Goal: Information Seeking & Learning: Learn about a topic

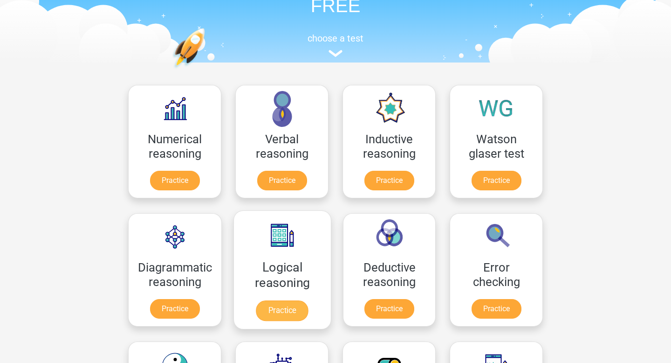
scroll to position [87, 0]
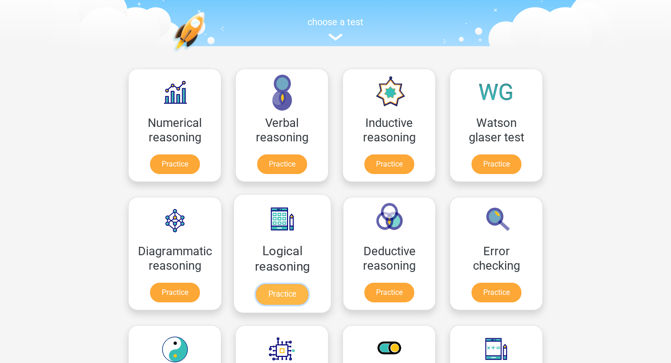
click at [278, 285] on link "Practice" at bounding box center [282, 294] width 52 height 21
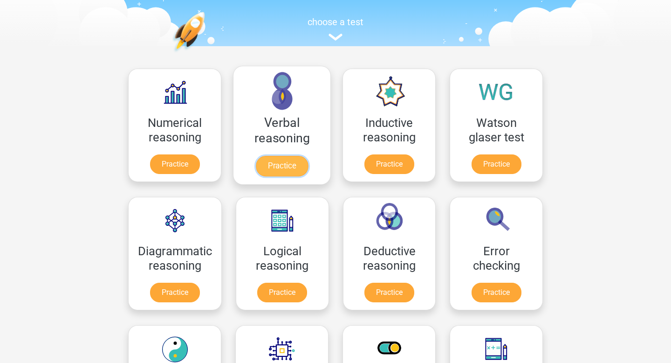
click at [289, 162] on link "Practice" at bounding box center [282, 166] width 52 height 21
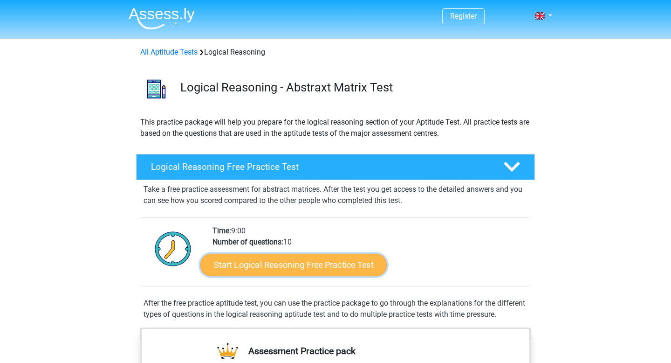
click at [262, 264] on link "Start Logical Reasoning Free Practice Test" at bounding box center [293, 264] width 186 height 22
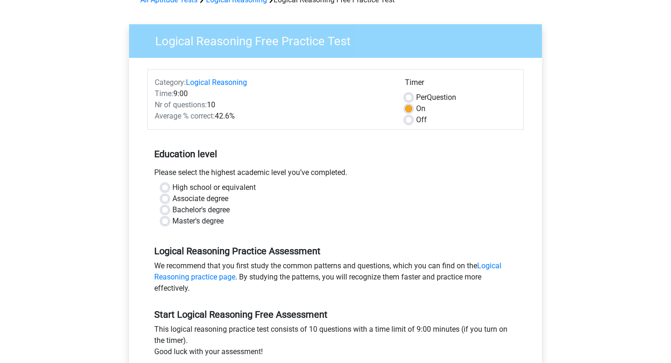
scroll to position [57, 0]
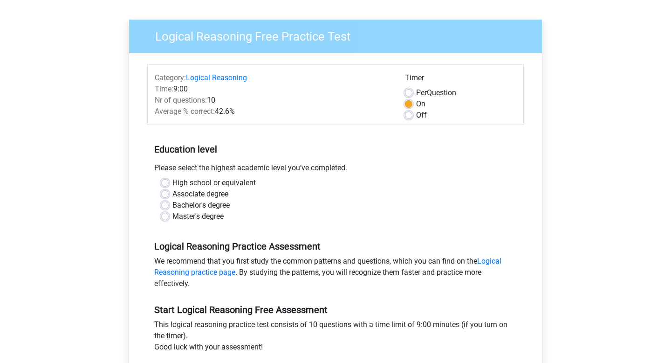
click at [172, 185] on label "High school or equivalent" at bounding box center [213, 182] width 83 height 11
click at [164, 185] on input "High school or equivalent" at bounding box center [164, 181] width 7 height 9
radio input "true"
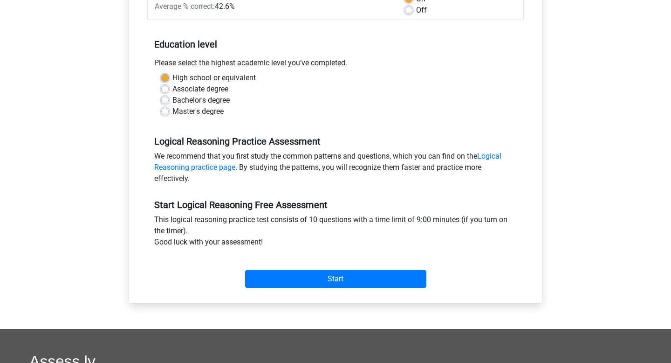
scroll to position [167, 0]
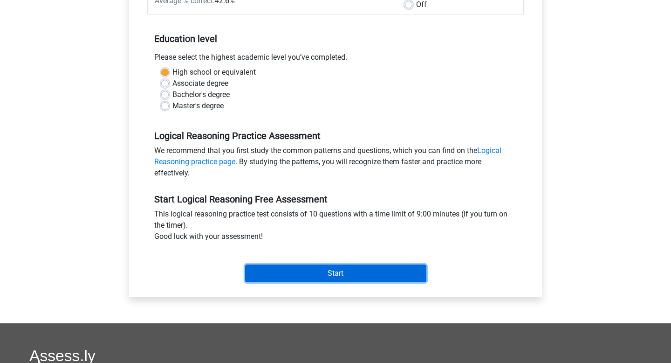
click at [279, 272] on input "Start" at bounding box center [335, 273] width 181 height 18
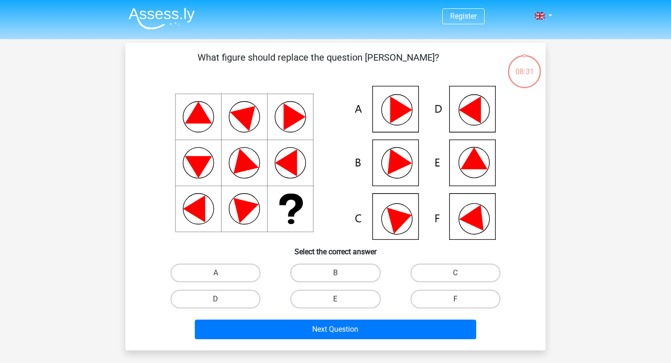
click at [398, 219] on icon at bounding box center [401, 218] width 28 height 32
drag, startPoint x: 397, startPoint y: 220, endPoint x: 389, endPoint y: 220, distance: 8.4
click at [389, 220] on icon at bounding box center [336, 163] width 376 height 154
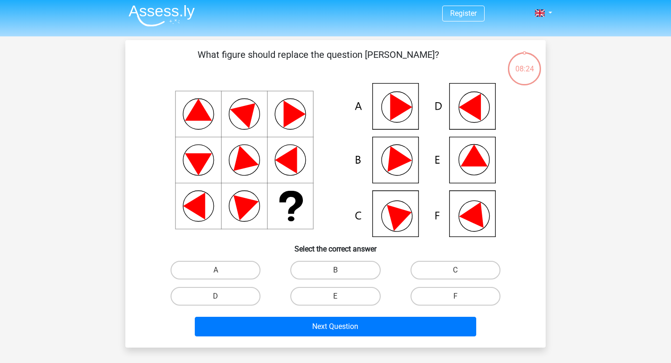
scroll to position [3, 0]
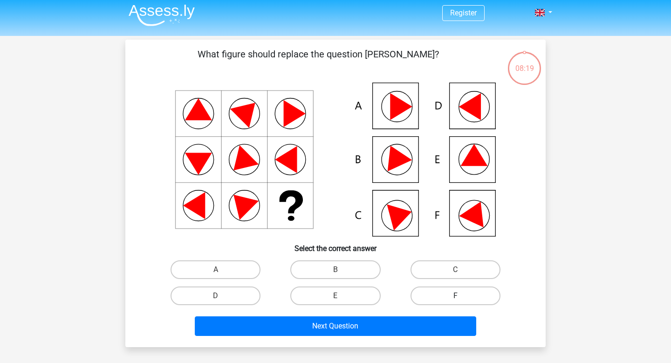
click at [434, 296] on label "F" at bounding box center [456, 295] width 90 height 19
click at [455, 296] on input "F" at bounding box center [458, 298] width 6 height 6
radio input "true"
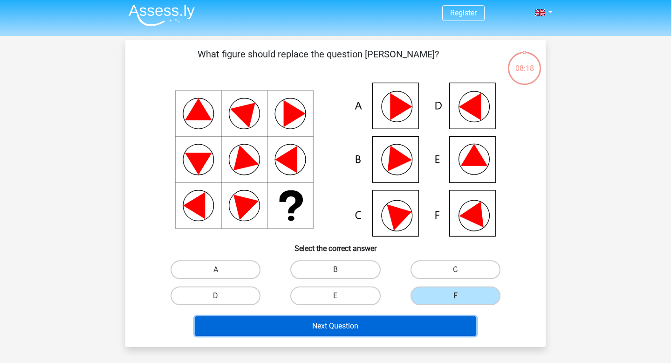
click at [373, 322] on button "Next Question" at bounding box center [336, 326] width 282 height 20
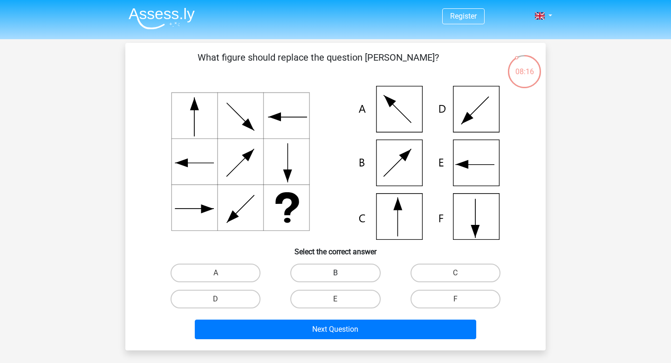
scroll to position [0, 0]
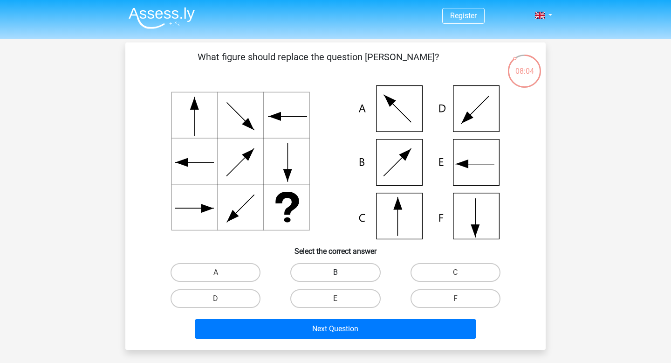
click at [333, 275] on label "B" at bounding box center [335, 272] width 90 height 19
click at [336, 275] on input "B" at bounding box center [339, 275] width 6 height 6
radio input "true"
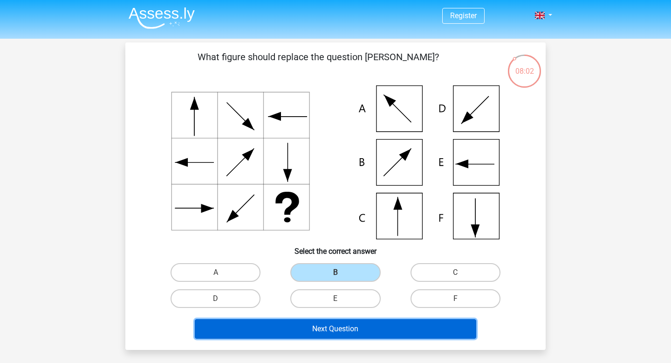
click at [327, 327] on button "Next Question" at bounding box center [336, 329] width 282 height 20
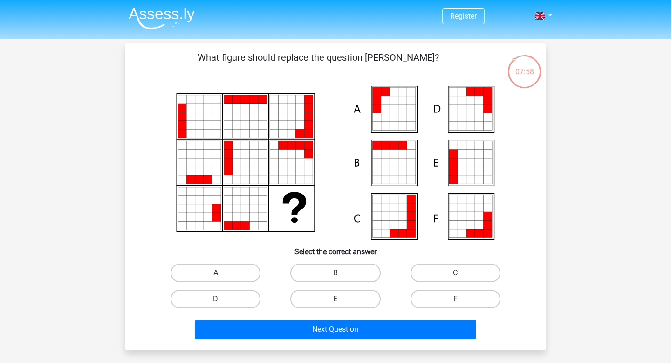
scroll to position [0, 0]
click at [462, 20] on link "Register" at bounding box center [463, 16] width 27 height 9
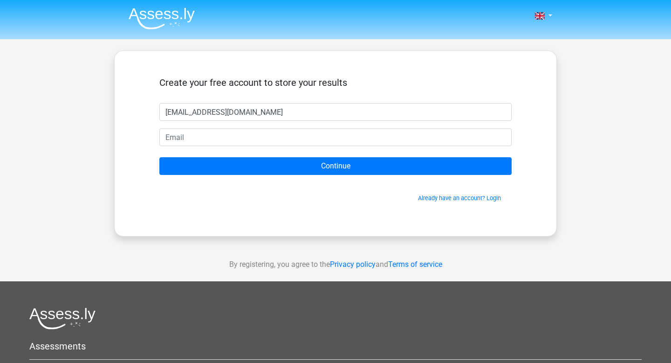
type input "[EMAIL_ADDRESS][DOMAIN_NAME]"
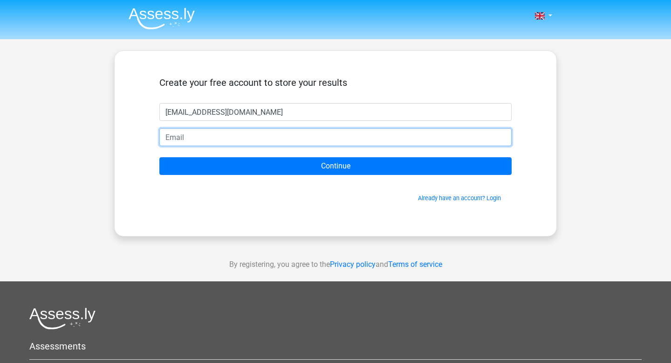
click at [276, 134] on input "email" at bounding box center [335, 137] width 352 height 18
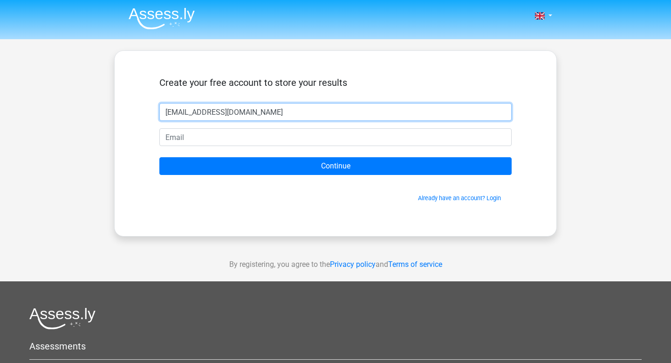
click at [270, 117] on input "lilymharris11@icloud.com" at bounding box center [335, 112] width 352 height 18
drag, startPoint x: 270, startPoint y: 117, endPoint x: 115, endPoint y: 120, distance: 155.2
click at [116, 120] on div "Create your free account to store your results lilymharris11@icloud.com Continu…" at bounding box center [335, 143] width 443 height 186
drag, startPoint x: 259, startPoint y: 109, endPoint x: 69, endPoint y: 114, distance: 189.7
click at [69, 114] on div "Nederlands English" at bounding box center [335, 263] width 671 height 527
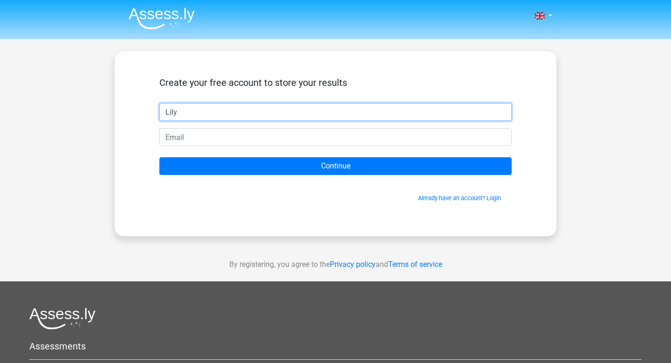
type input "Lily"
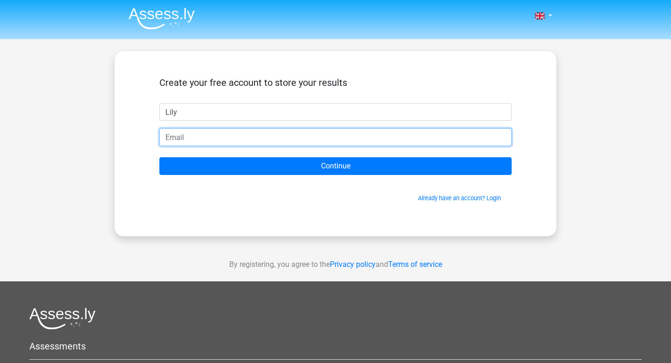
click at [178, 138] on input "email" at bounding box center [335, 137] width 352 height 18
type input "lilymharris11@icloud.com"
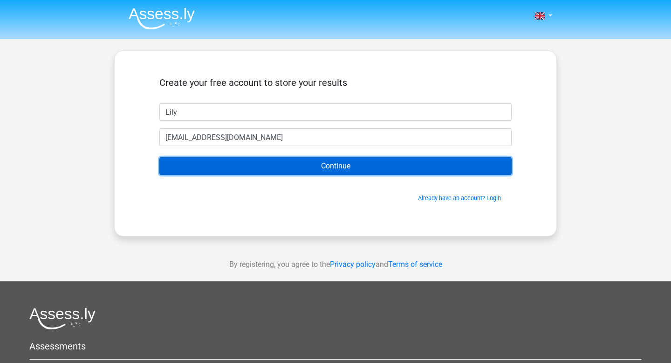
click at [223, 166] on input "Continue" at bounding box center [335, 166] width 352 height 18
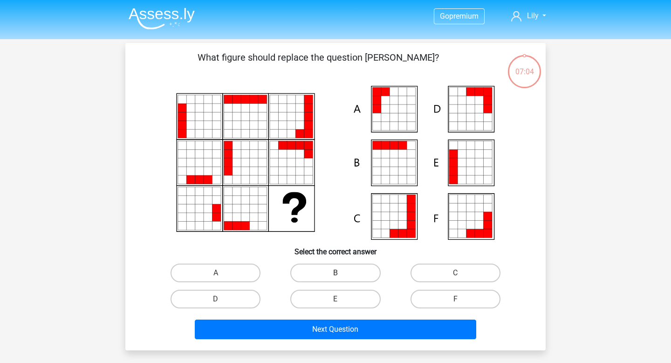
click at [318, 275] on label "B" at bounding box center [335, 272] width 90 height 19
click at [336, 275] on input "B" at bounding box center [339, 276] width 6 height 6
radio input "true"
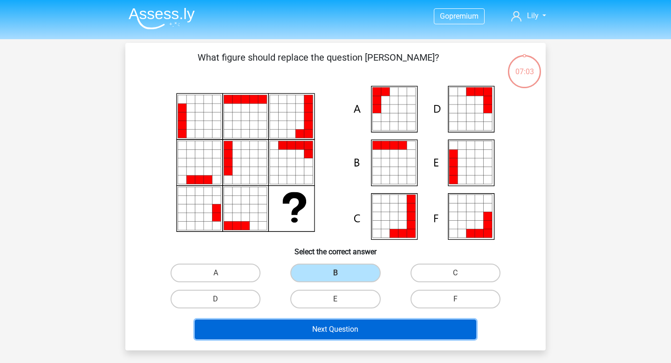
click at [298, 336] on button "Next Question" at bounding box center [336, 329] width 282 height 20
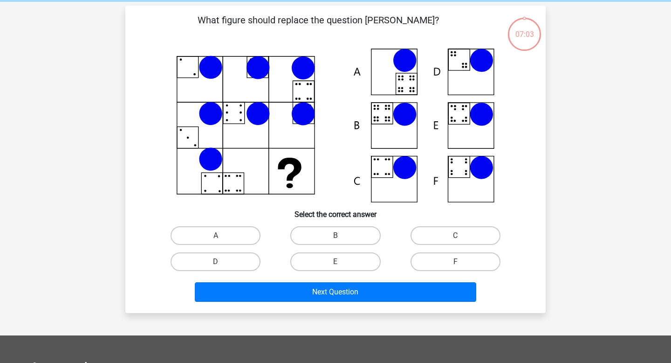
scroll to position [43, 0]
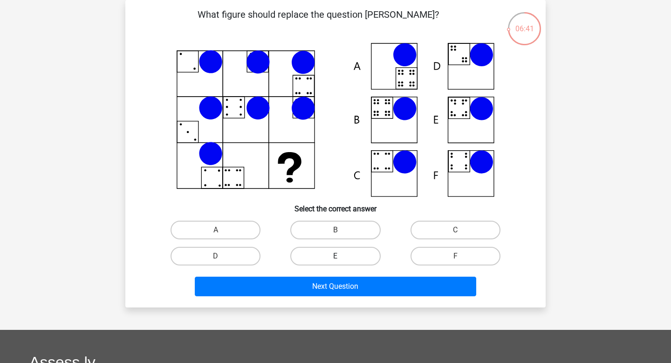
click at [359, 251] on label "E" at bounding box center [335, 256] width 90 height 19
click at [342, 256] on input "E" at bounding box center [339, 259] width 6 height 6
radio input "true"
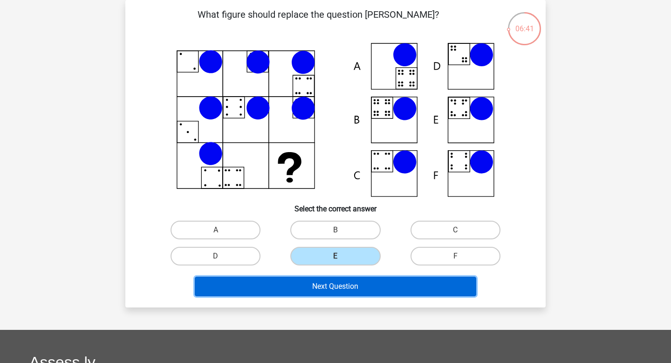
click at [345, 287] on button "Next Question" at bounding box center [336, 286] width 282 height 20
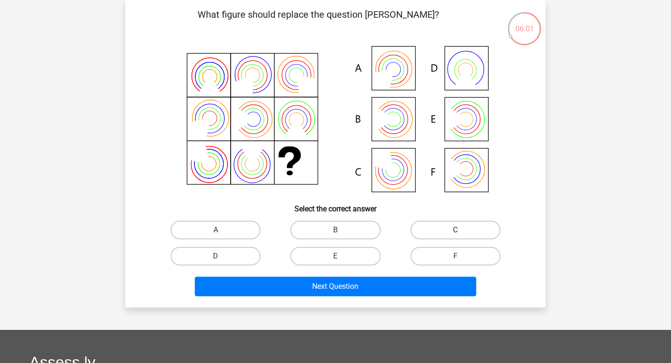
click at [430, 225] on label "C" at bounding box center [456, 229] width 90 height 19
click at [455, 230] on input "C" at bounding box center [458, 233] width 6 height 6
radio input "true"
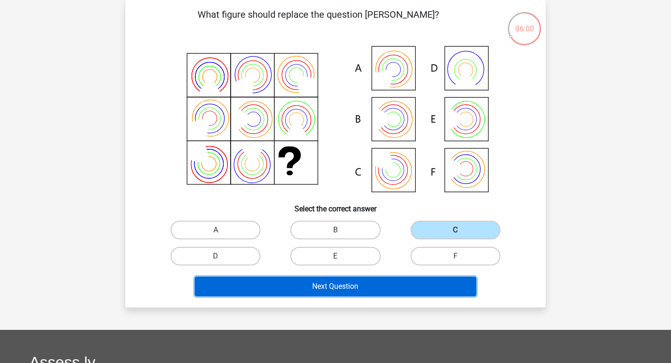
click at [342, 279] on button "Next Question" at bounding box center [336, 286] width 282 height 20
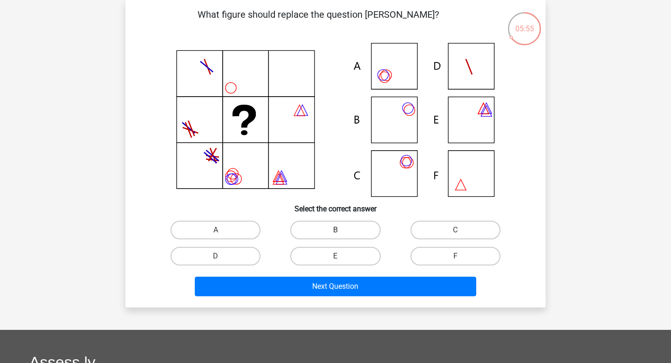
click at [308, 233] on label "B" at bounding box center [335, 229] width 90 height 19
click at [336, 233] on input "B" at bounding box center [339, 233] width 6 height 6
radio input "true"
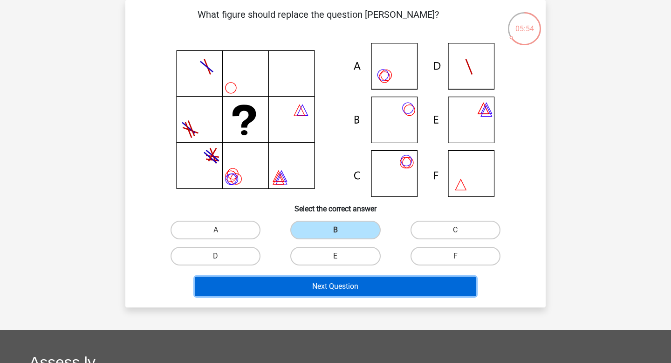
click at [291, 285] on button "Next Question" at bounding box center [336, 286] width 282 height 20
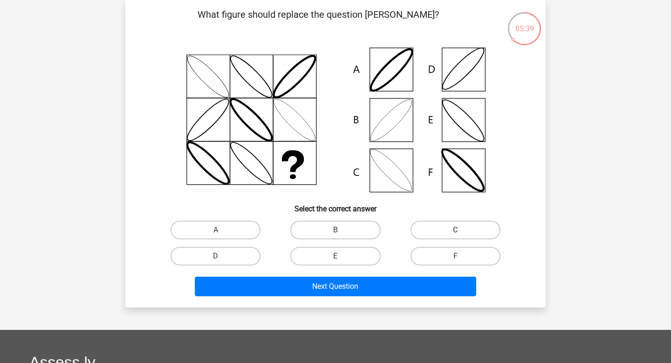
click at [438, 237] on label "C" at bounding box center [456, 229] width 90 height 19
click at [455, 236] on input "C" at bounding box center [458, 233] width 6 height 6
radio input "true"
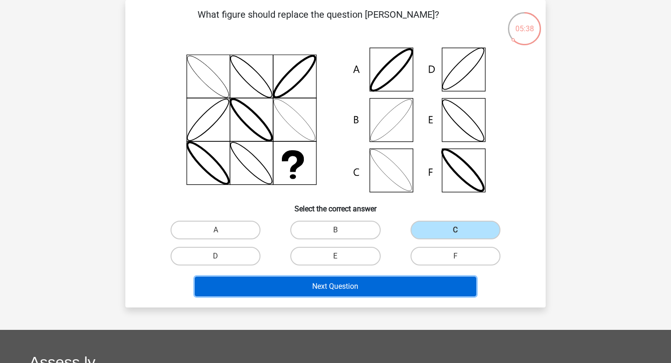
click at [369, 282] on button "Next Question" at bounding box center [336, 286] width 282 height 20
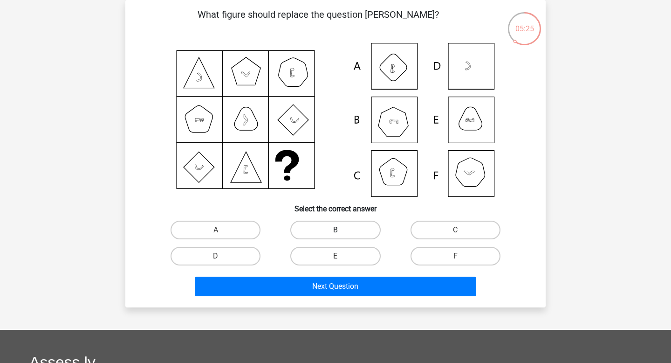
click at [330, 231] on label "B" at bounding box center [335, 229] width 90 height 19
click at [336, 231] on input "B" at bounding box center [339, 233] width 6 height 6
radio input "true"
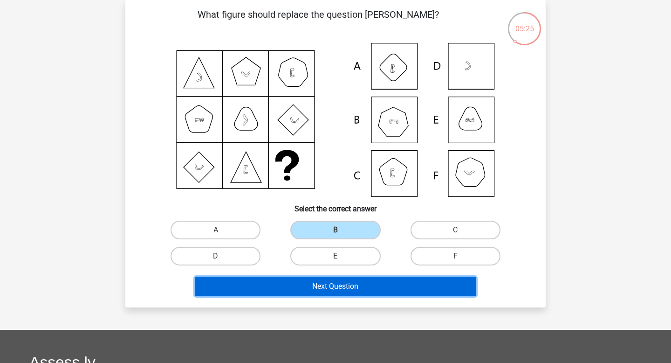
click at [335, 295] on button "Next Question" at bounding box center [336, 286] width 282 height 20
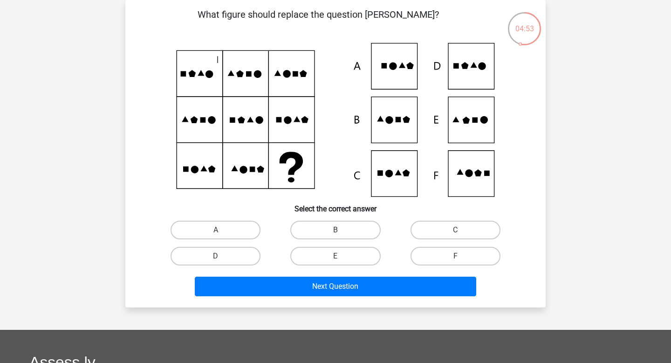
click at [392, 62] on icon at bounding box center [392, 65] width 7 height 7
click at [227, 238] on label "A" at bounding box center [216, 229] width 90 height 19
click at [222, 236] on input "A" at bounding box center [219, 233] width 6 height 6
radio input "true"
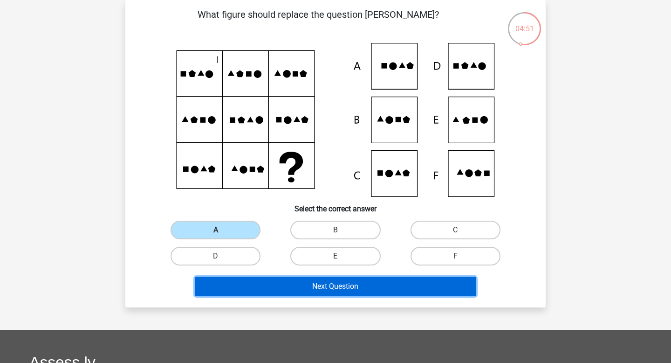
click at [296, 281] on button "Next Question" at bounding box center [336, 286] width 282 height 20
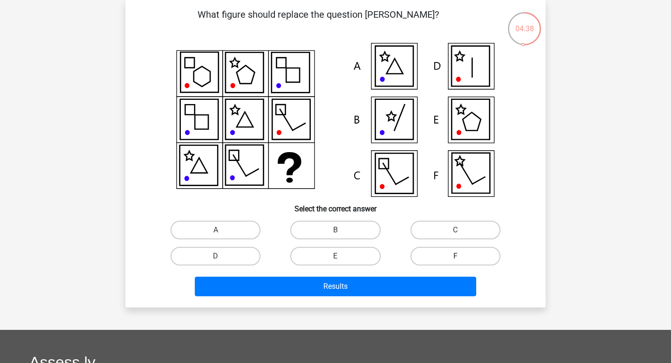
click at [425, 255] on label "F" at bounding box center [456, 256] width 90 height 19
click at [455, 256] on input "F" at bounding box center [458, 259] width 6 height 6
radio input "true"
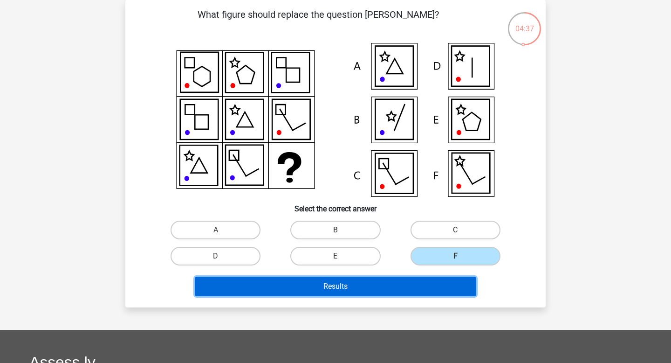
click at [410, 286] on button "Results" at bounding box center [336, 286] width 282 height 20
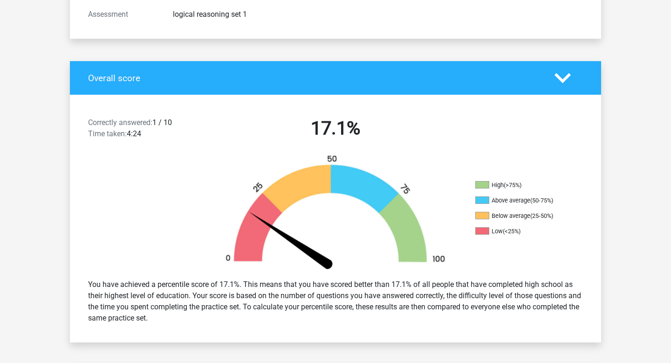
scroll to position [143, 0]
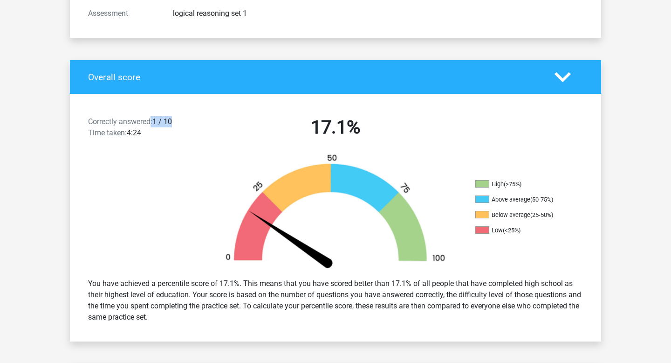
drag, startPoint x: 152, startPoint y: 123, endPoint x: 212, endPoint y: 123, distance: 60.6
click at [212, 123] on div "Correctly answered: 1 / 10 Time taken: 4:24 17.1%" at bounding box center [335, 129] width 531 height 48
click at [215, 124] on div "17.1%" at bounding box center [335, 129] width 254 height 26
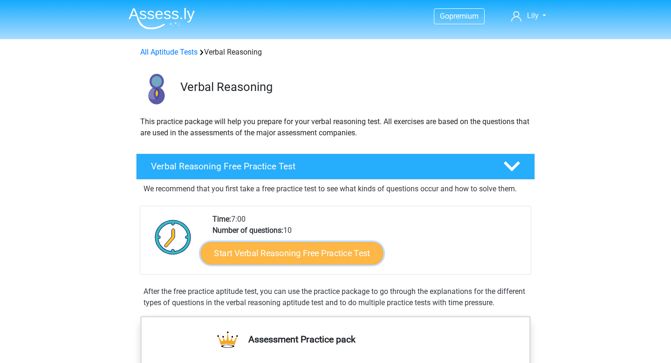
click at [335, 244] on link "Start Verbal Reasoning Free Practice Test" at bounding box center [292, 253] width 183 height 22
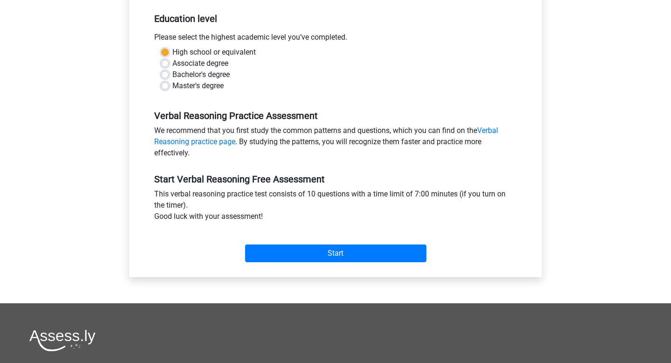
scroll to position [267, 0]
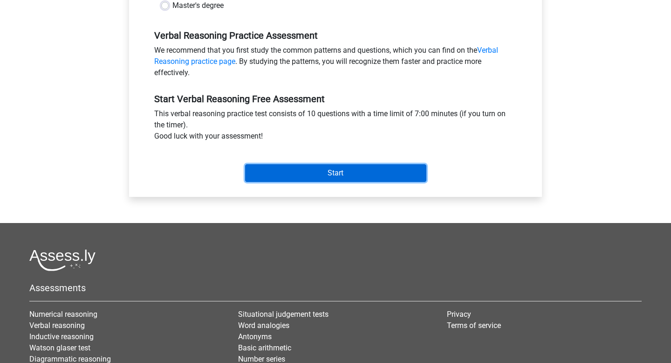
click at [318, 165] on input "Start" at bounding box center [335, 173] width 181 height 18
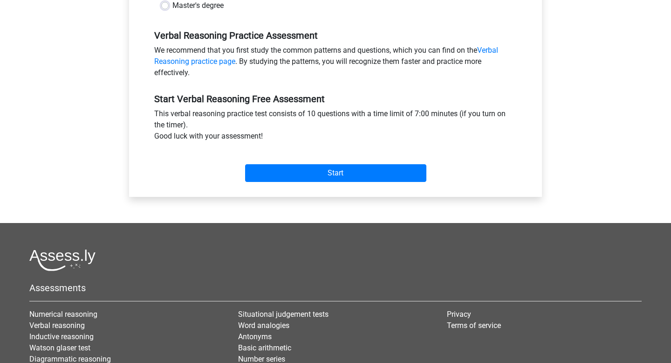
click at [346, 152] on div "Start" at bounding box center [335, 165] width 377 height 33
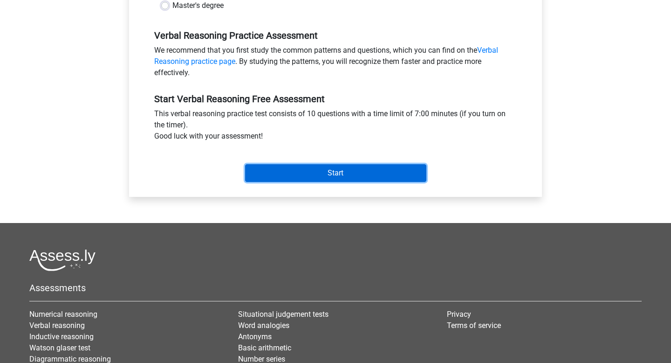
click at [352, 164] on input "Start" at bounding box center [335, 173] width 181 height 18
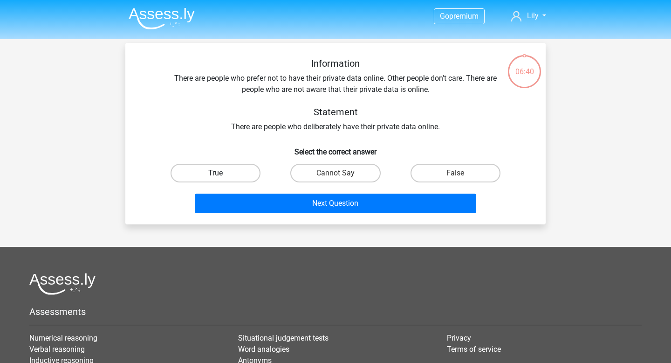
click at [234, 176] on label "True" at bounding box center [216, 173] width 90 height 19
click at [222, 176] on input "True" at bounding box center [219, 176] width 6 height 6
radio input "true"
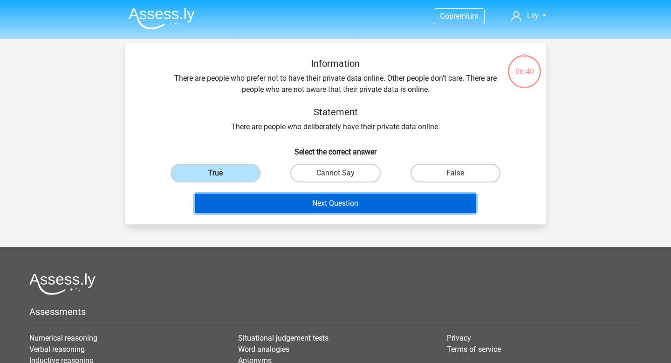
click at [287, 204] on button "Next Question" at bounding box center [336, 203] width 282 height 20
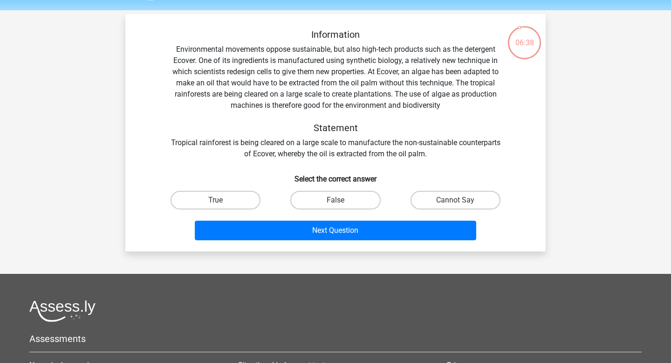
scroll to position [26, 0]
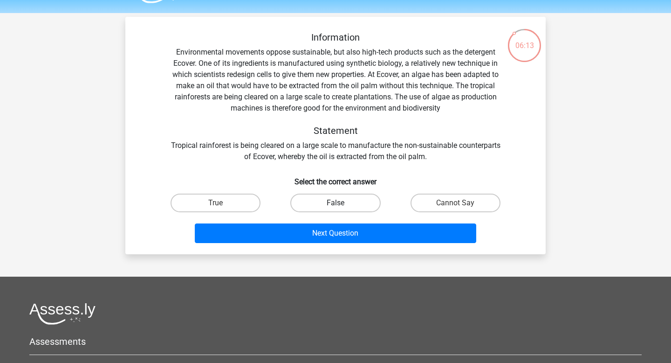
click at [359, 198] on label "False" at bounding box center [335, 202] width 90 height 19
click at [342, 203] on input "False" at bounding box center [339, 206] width 6 height 6
radio input "true"
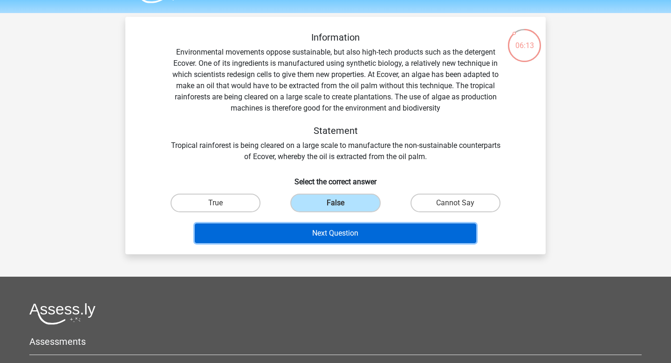
click at [343, 228] on button "Next Question" at bounding box center [336, 233] width 282 height 20
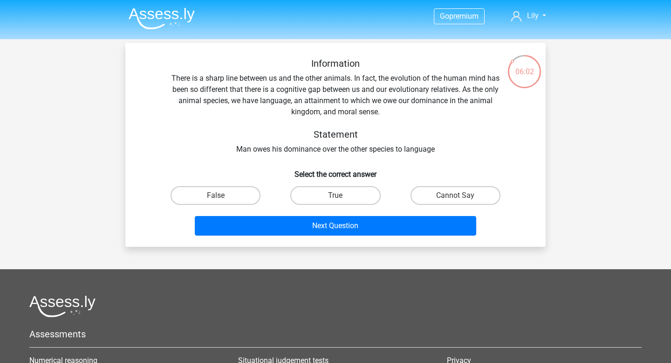
scroll to position [3, 0]
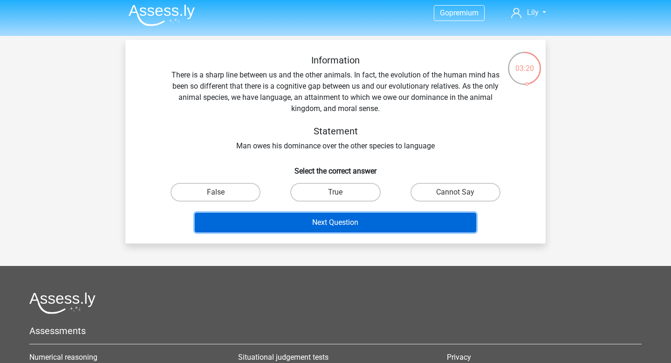
click at [315, 227] on button "Next Question" at bounding box center [336, 222] width 282 height 20
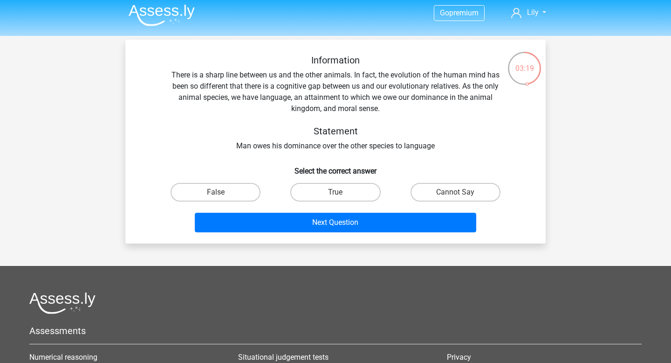
click at [229, 180] on div "False" at bounding box center [216, 192] width 120 height 26
click at [213, 179] on div "False" at bounding box center [216, 192] width 120 height 26
click at [227, 199] on label "False" at bounding box center [216, 192] width 90 height 19
click at [222, 198] on input "False" at bounding box center [219, 195] width 6 height 6
radio input "true"
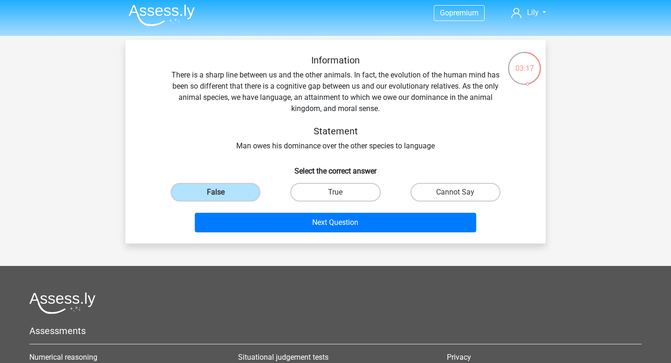
click at [273, 233] on div "Next Question" at bounding box center [336, 223] width 360 height 23
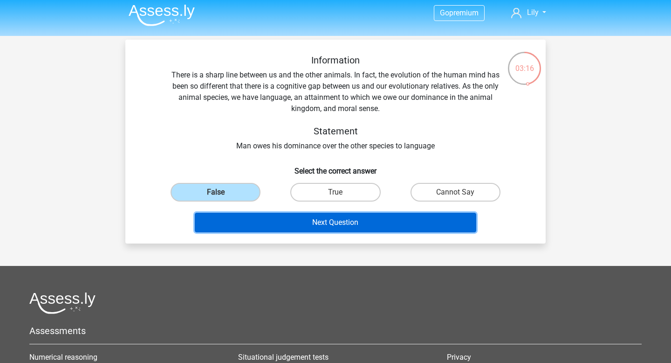
click at [272, 228] on button "Next Question" at bounding box center [336, 222] width 282 height 20
click at [281, 222] on button "Next Question" at bounding box center [336, 222] width 282 height 20
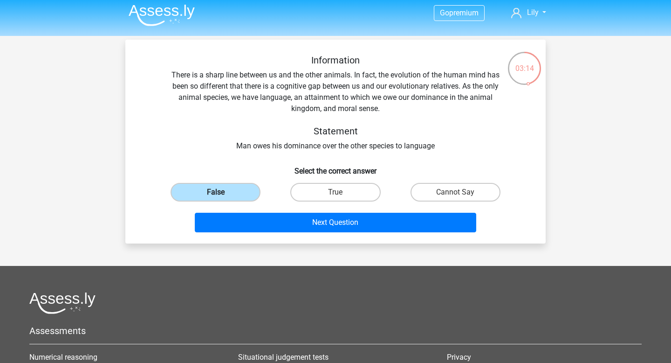
click at [227, 192] on label "False" at bounding box center [216, 192] width 90 height 19
click at [222, 192] on input "False" at bounding box center [219, 195] width 6 height 6
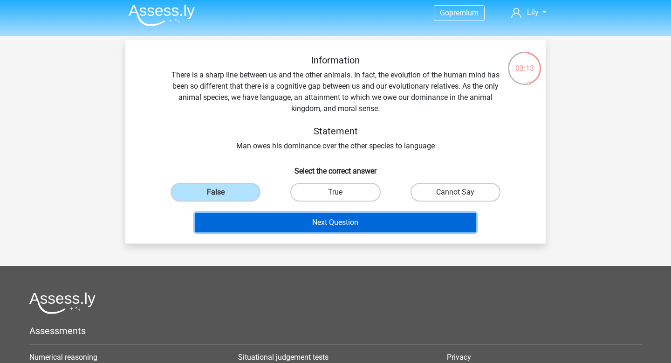
click at [329, 219] on button "Next Question" at bounding box center [336, 222] width 282 height 20
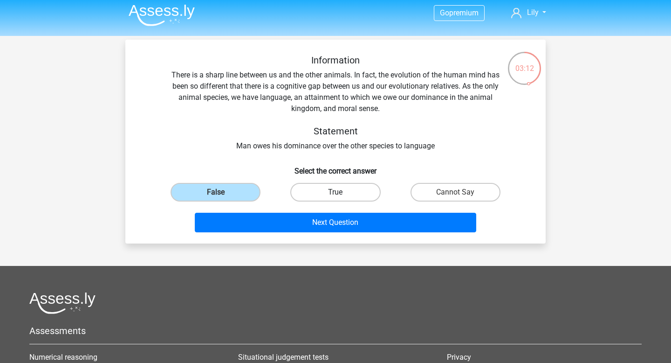
click at [298, 191] on label "True" at bounding box center [335, 192] width 90 height 19
click at [336, 192] on input "True" at bounding box center [339, 195] width 6 height 6
radio input "true"
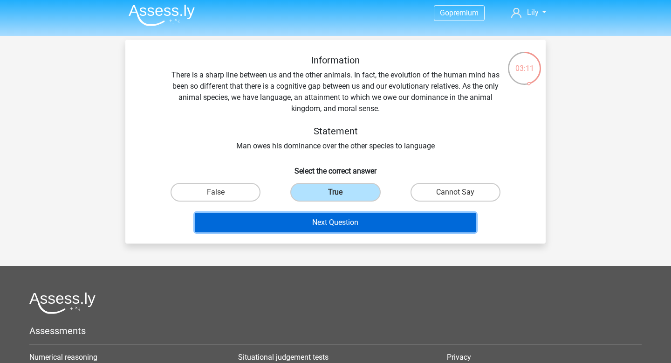
click at [323, 223] on button "Next Question" at bounding box center [336, 222] width 282 height 20
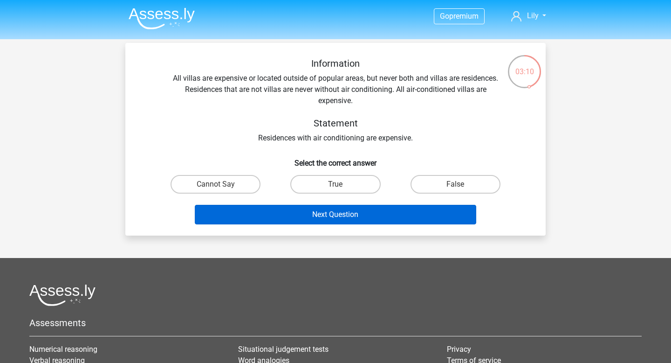
scroll to position [0, 0]
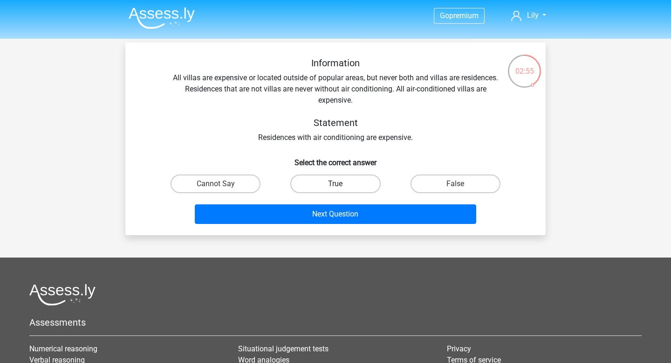
click at [326, 178] on label "True" at bounding box center [335, 183] width 90 height 19
click at [336, 184] on input "True" at bounding box center [339, 187] width 6 height 6
radio input "true"
click at [233, 178] on label "Cannot Say" at bounding box center [216, 183] width 90 height 19
click at [222, 184] on input "Cannot Say" at bounding box center [219, 187] width 6 height 6
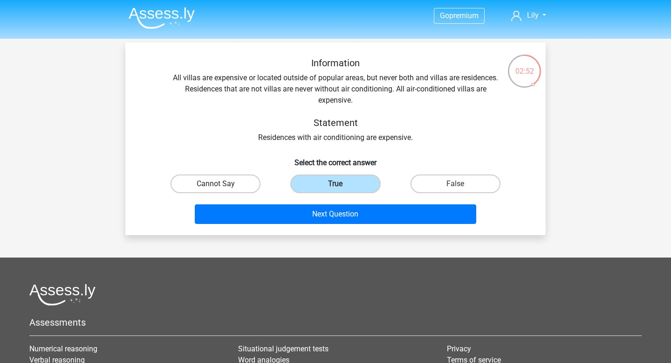
radio input "true"
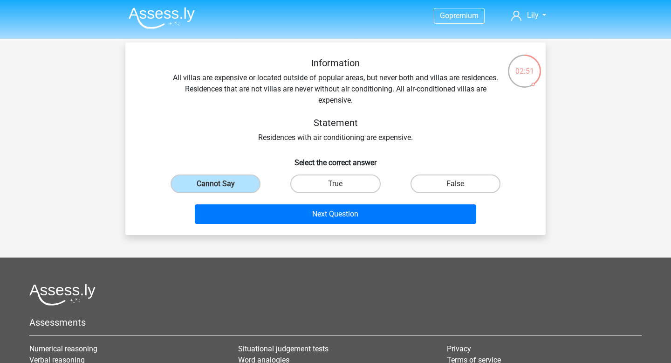
click at [344, 194] on div "True" at bounding box center [335, 184] width 120 height 26
click at [346, 189] on label "True" at bounding box center [335, 183] width 90 height 19
click at [342, 189] on input "True" at bounding box center [339, 187] width 6 height 6
radio input "true"
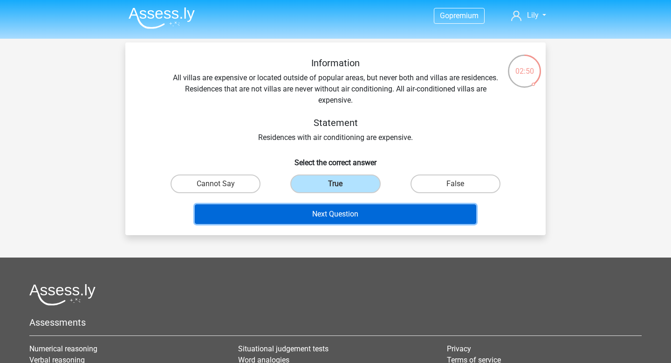
click at [348, 214] on button "Next Question" at bounding box center [336, 214] width 282 height 20
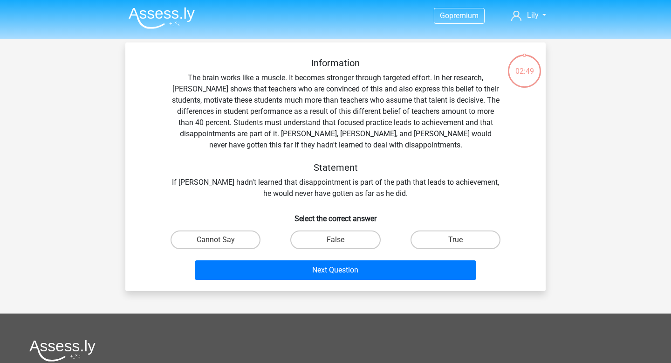
scroll to position [43, 0]
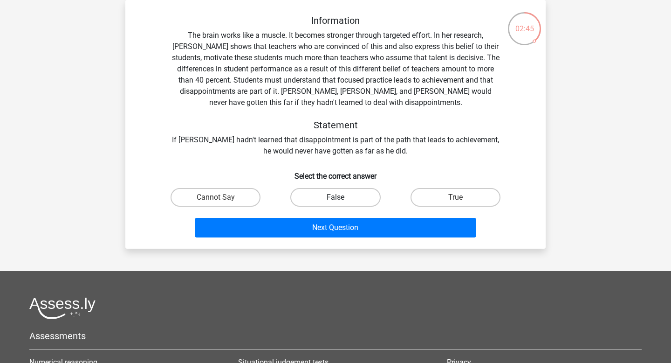
click at [302, 193] on label "False" at bounding box center [335, 197] width 90 height 19
click at [336, 197] on input "False" at bounding box center [339, 200] width 6 height 6
radio input "true"
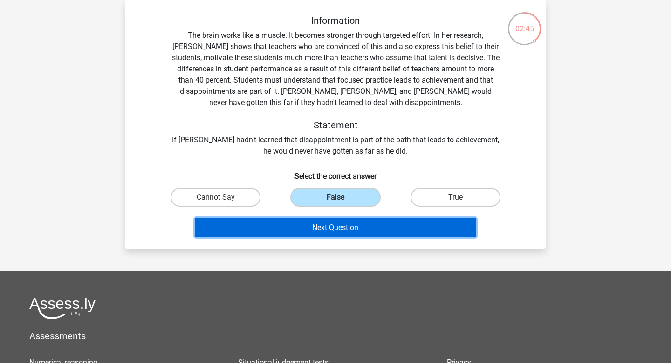
click at [356, 224] on button "Next Question" at bounding box center [336, 228] width 282 height 20
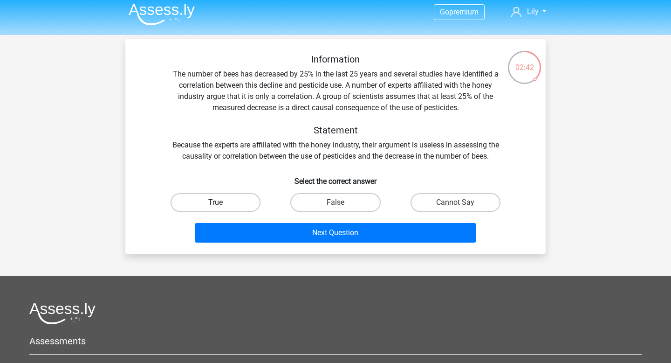
scroll to position [2, 0]
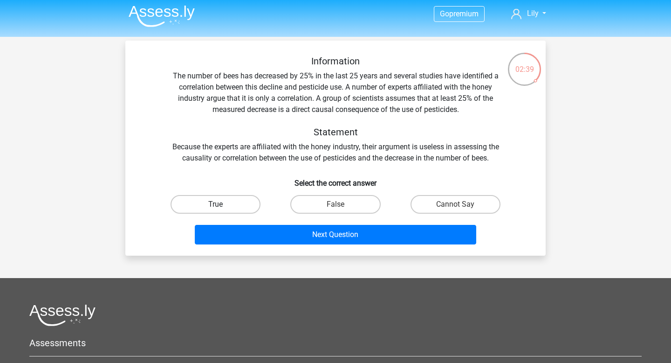
click at [225, 195] on label "True" at bounding box center [216, 204] width 90 height 19
click at [222, 204] on input "True" at bounding box center [219, 207] width 6 height 6
radio input "true"
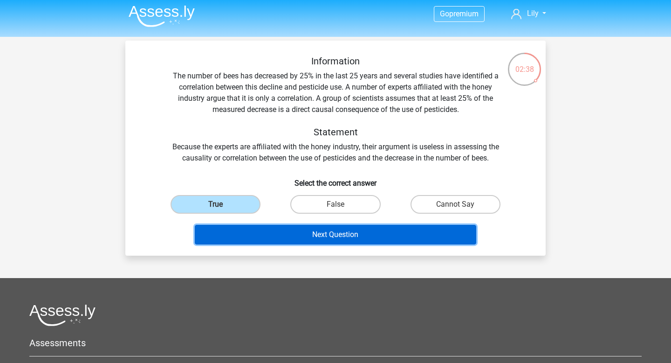
click at [255, 231] on button "Next Question" at bounding box center [336, 235] width 282 height 20
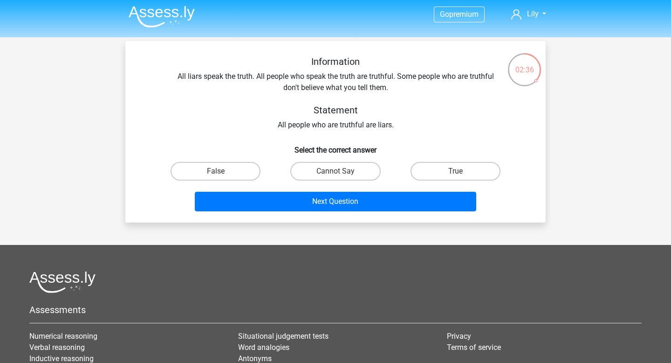
scroll to position [0, 0]
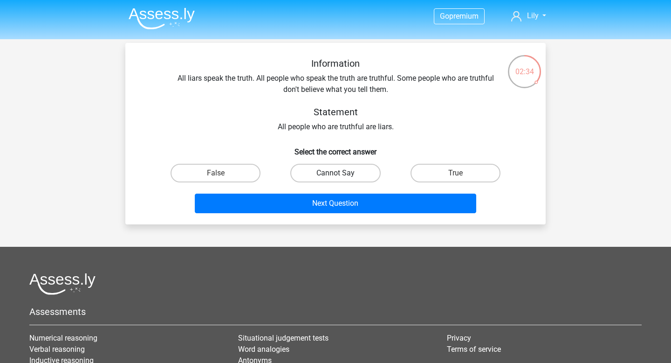
click at [333, 171] on label "Cannot Say" at bounding box center [335, 173] width 90 height 19
click at [336, 173] on input "Cannot Say" at bounding box center [339, 176] width 6 height 6
radio input "true"
click at [442, 161] on div "True" at bounding box center [456, 173] width 120 height 26
click at [226, 179] on label "False" at bounding box center [216, 173] width 90 height 19
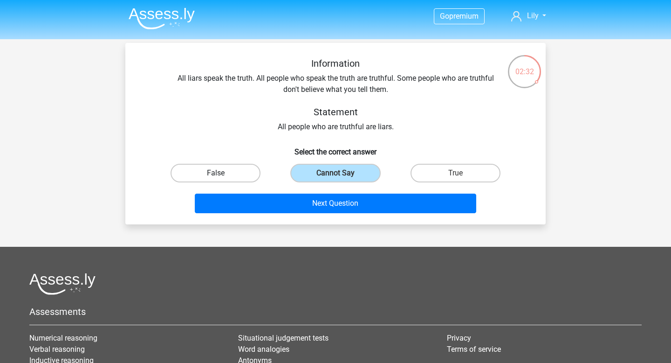
click at [222, 179] on input "False" at bounding box center [219, 176] width 6 height 6
radio input "true"
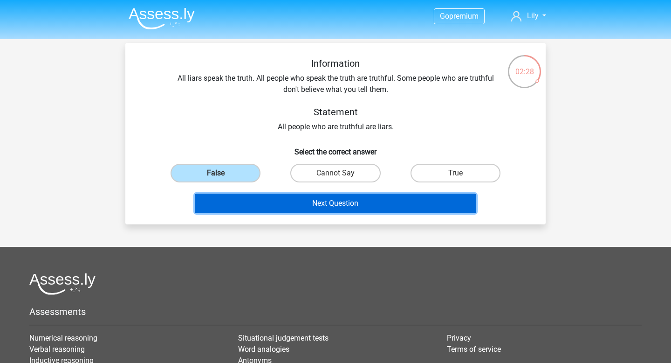
click at [311, 207] on button "Next Question" at bounding box center [336, 203] width 282 height 20
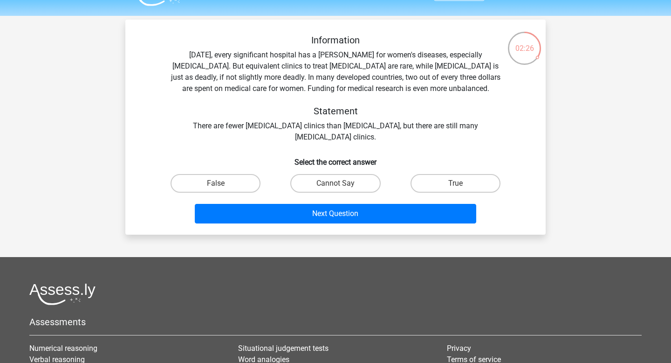
scroll to position [24, 0]
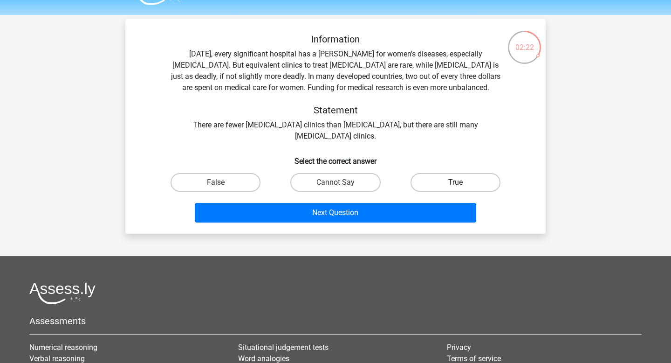
click at [442, 179] on label "True" at bounding box center [456, 182] width 90 height 19
click at [455, 182] on input "True" at bounding box center [458, 185] width 6 height 6
radio input "true"
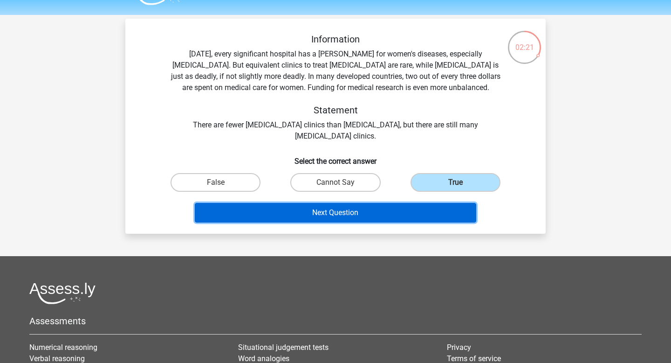
click at [347, 212] on button "Next Question" at bounding box center [336, 213] width 282 height 20
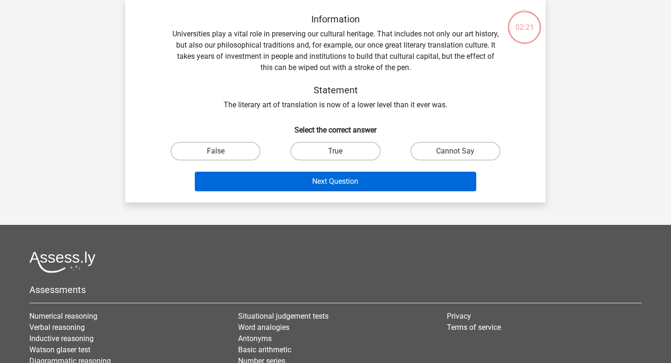
scroll to position [42, 0]
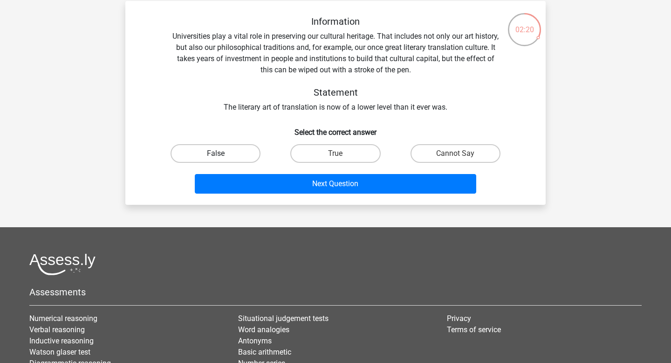
click at [244, 157] on label "False" at bounding box center [216, 153] width 90 height 19
click at [222, 157] on input "False" at bounding box center [219, 156] width 6 height 6
radio input "true"
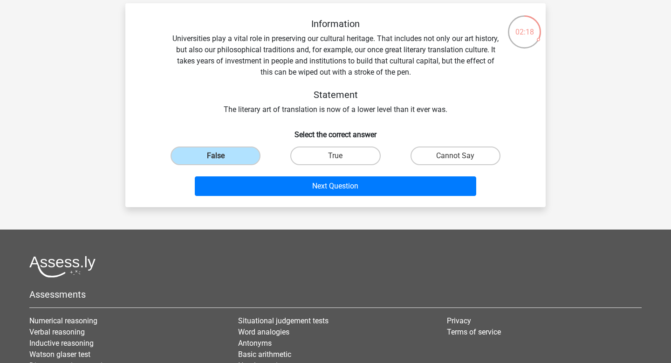
scroll to position [19, 0]
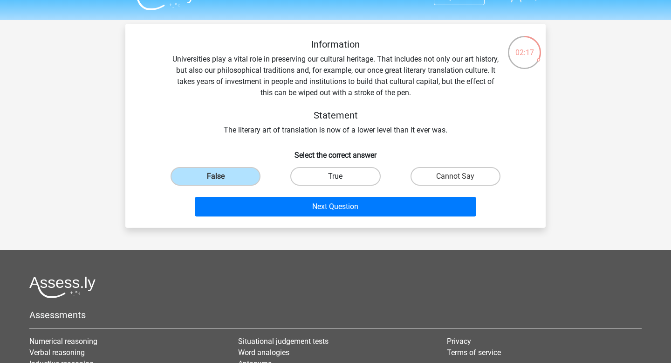
click at [359, 173] on label "True" at bounding box center [335, 176] width 90 height 19
click at [342, 176] on input "True" at bounding box center [339, 179] width 6 height 6
radio input "true"
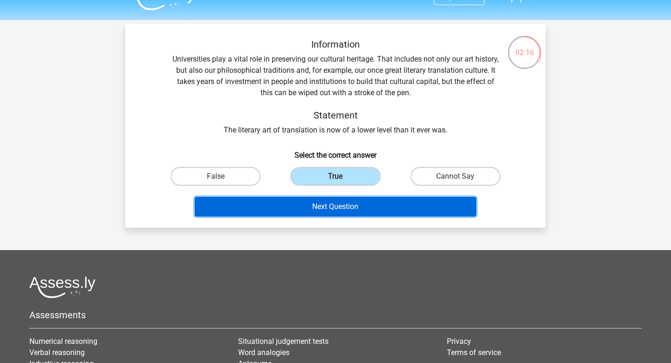
click at [329, 213] on button "Next Question" at bounding box center [336, 207] width 282 height 20
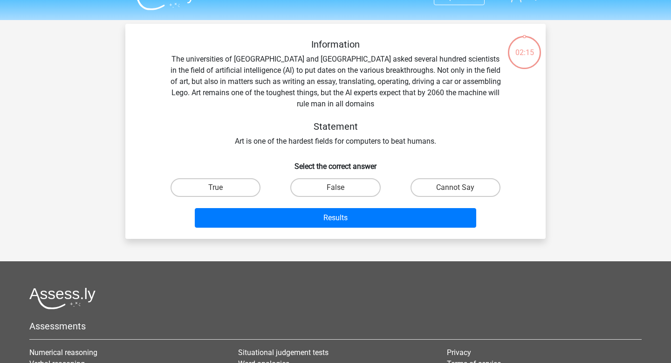
scroll to position [43, 0]
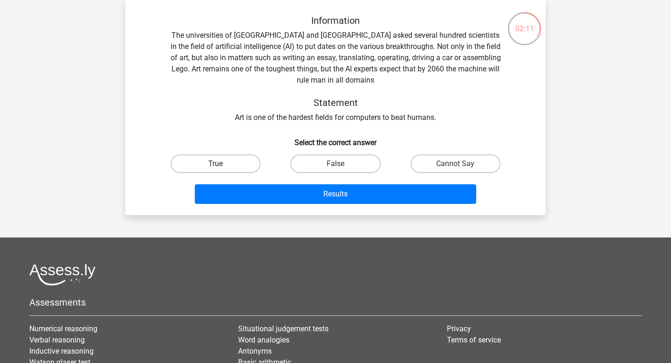
click at [242, 167] on label "True" at bounding box center [216, 163] width 90 height 19
click at [222, 167] on input "True" at bounding box center [219, 167] width 6 height 6
radio input "true"
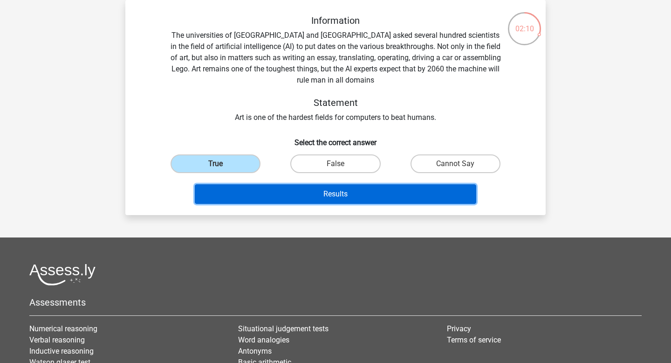
click at [267, 189] on button "Results" at bounding box center [336, 194] width 282 height 20
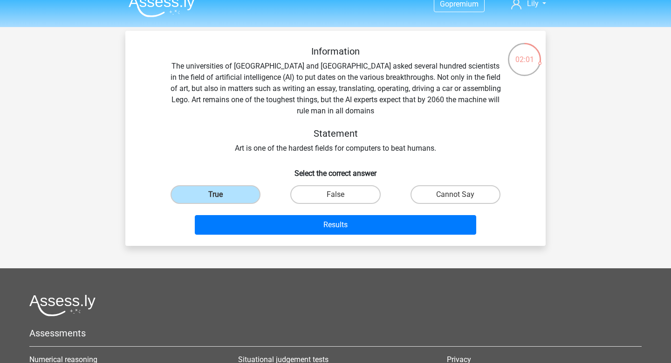
scroll to position [12, 0]
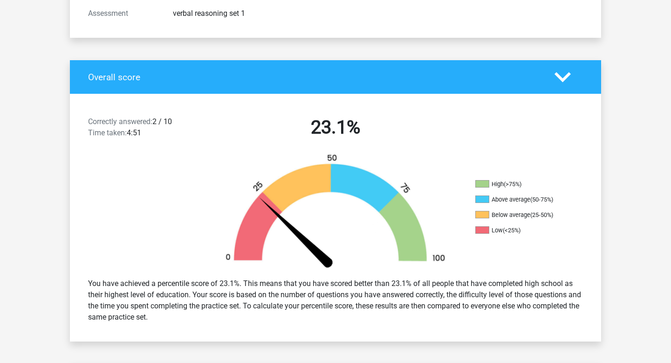
scroll to position [119, 0]
